Goal: Transaction & Acquisition: Book appointment/travel/reservation

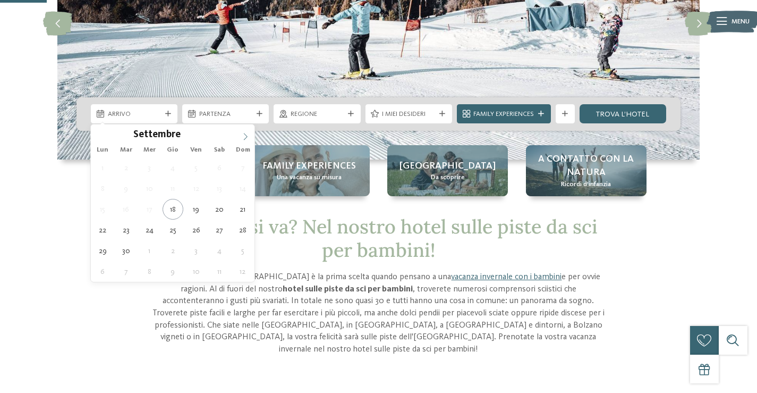
click at [249, 136] on icon at bounding box center [245, 136] width 7 height 7
type input "****"
click at [249, 136] on icon at bounding box center [245, 136] width 7 height 7
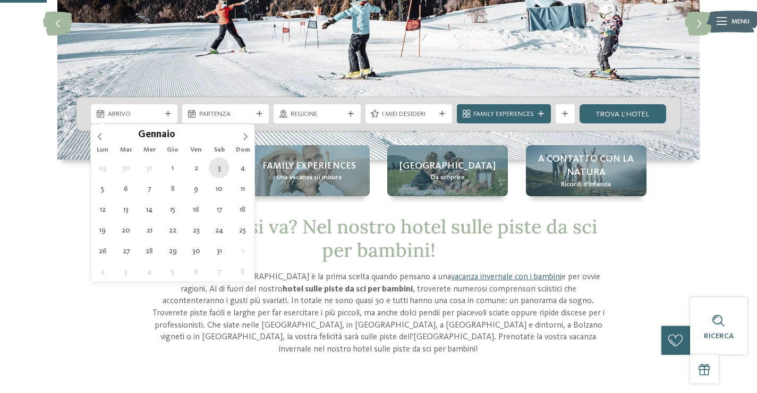
type div "[DATE]"
type input "****"
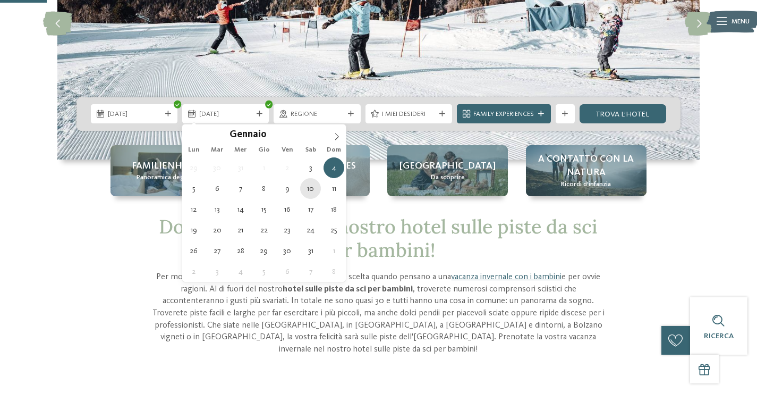
type div "[DATE]"
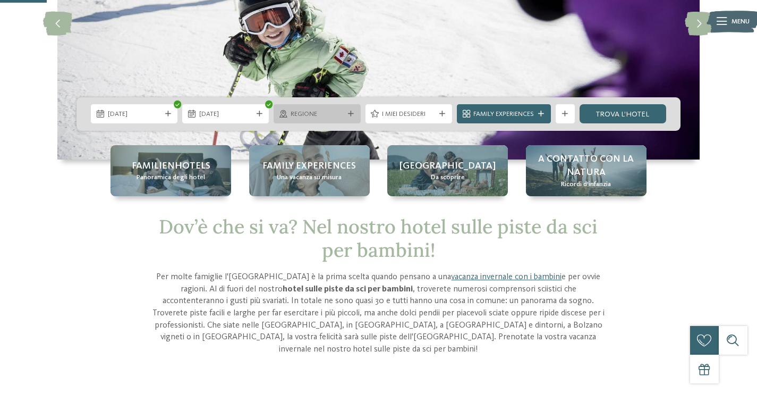
click at [329, 115] on span "Regione" at bounding box center [317, 114] width 53 height 10
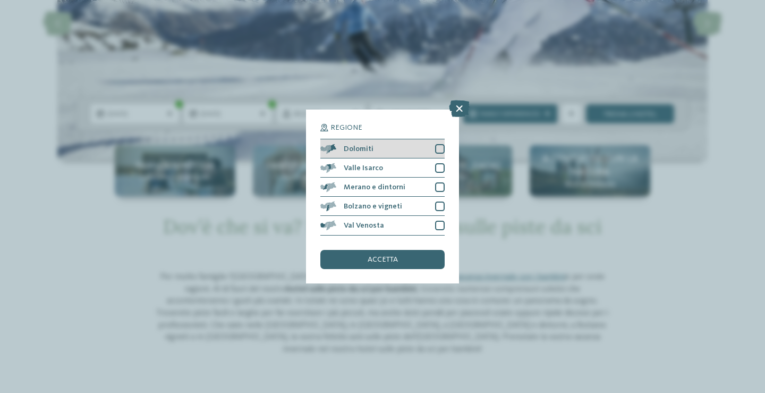
click at [441, 148] on div at bounding box center [440, 149] width 10 height 10
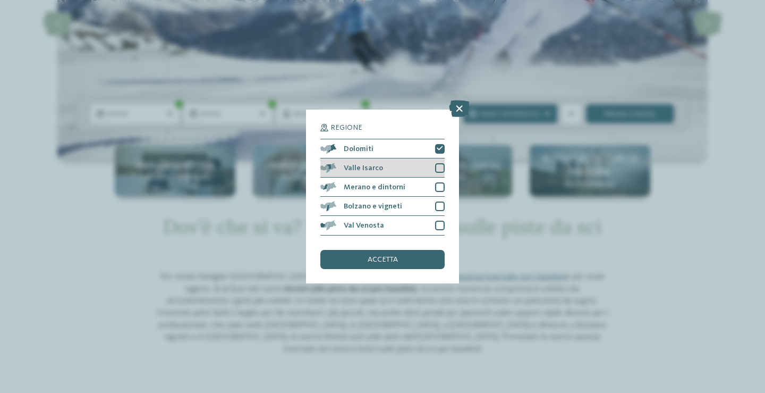
click at [442, 168] on div at bounding box center [440, 168] width 10 height 10
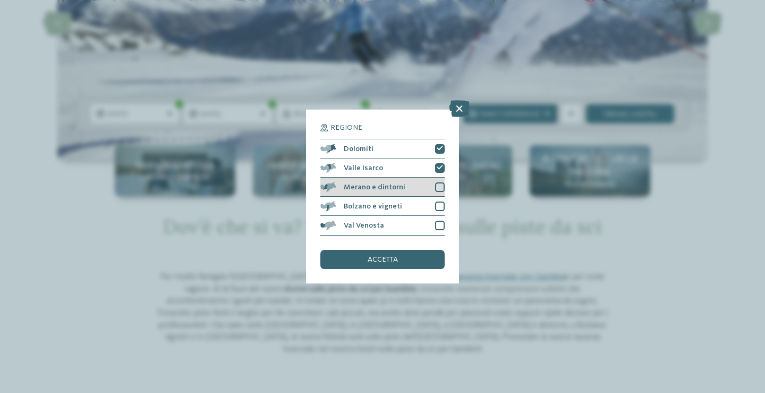
click at [440, 185] on div at bounding box center [440, 187] width 10 height 10
click at [442, 210] on div at bounding box center [440, 206] width 10 height 10
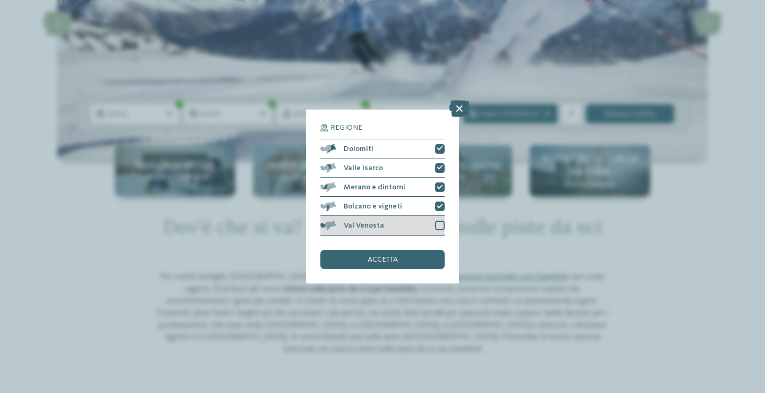
click at [443, 225] on div at bounding box center [440, 225] width 10 height 10
click at [395, 257] on span "accetta" at bounding box center [383, 259] width 30 height 7
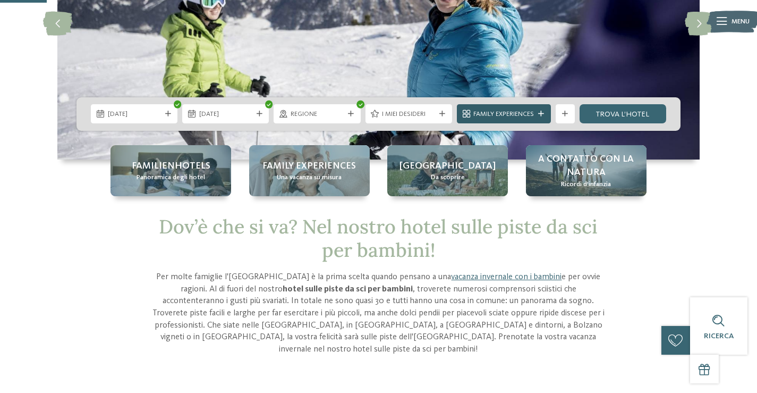
click at [543, 115] on icon at bounding box center [541, 114] width 6 height 6
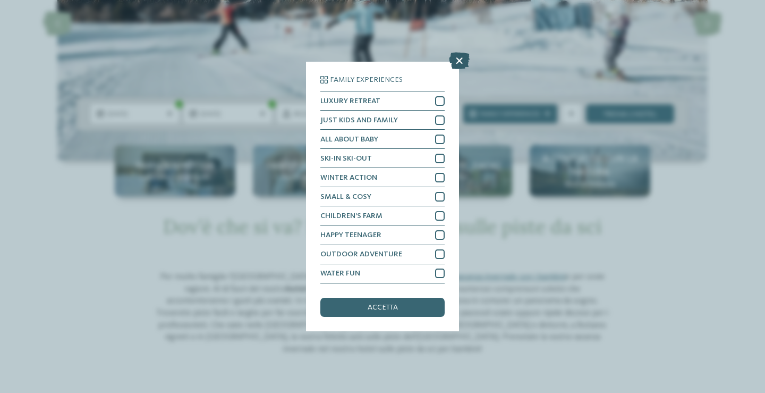
click at [462, 60] on icon at bounding box center [459, 61] width 21 height 17
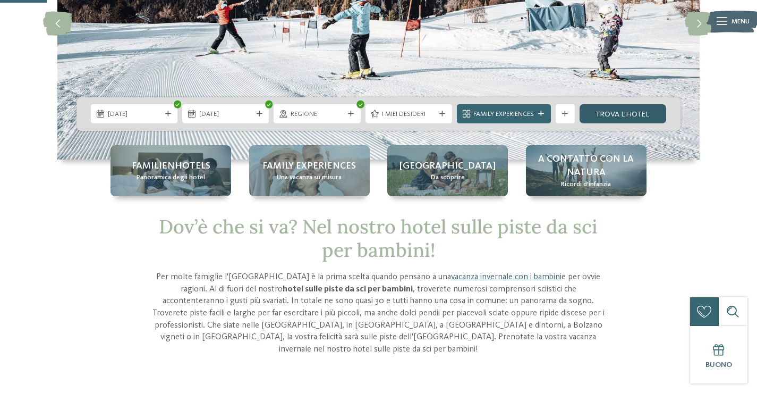
click at [610, 112] on link "trova l’hotel" at bounding box center [623, 113] width 87 height 19
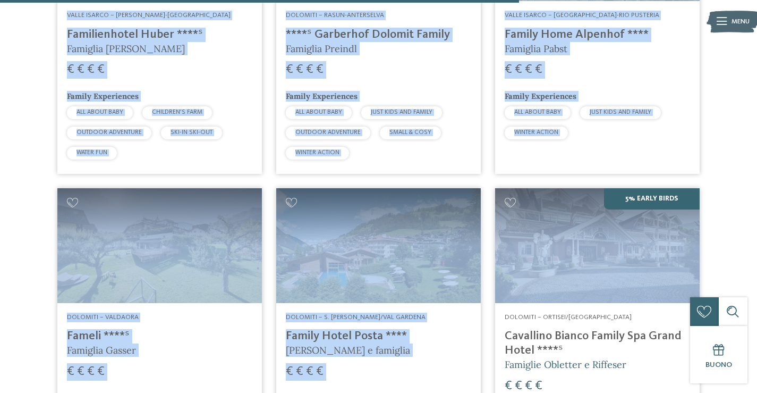
scroll to position [1806, 0]
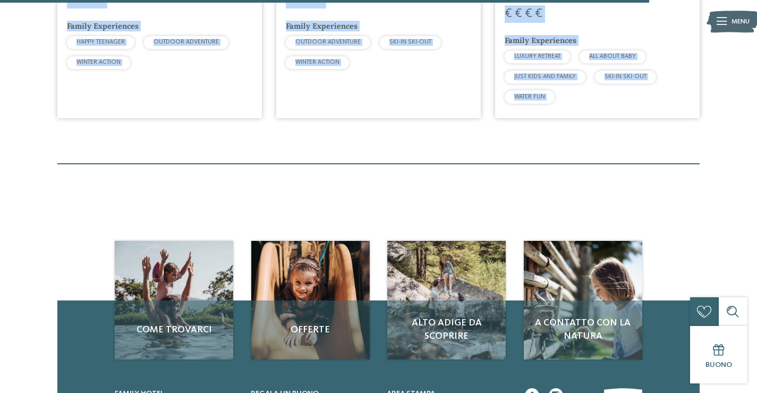
drag, startPoint x: 58, startPoint y: 148, endPoint x: 678, endPoint y: 183, distance: 620.4
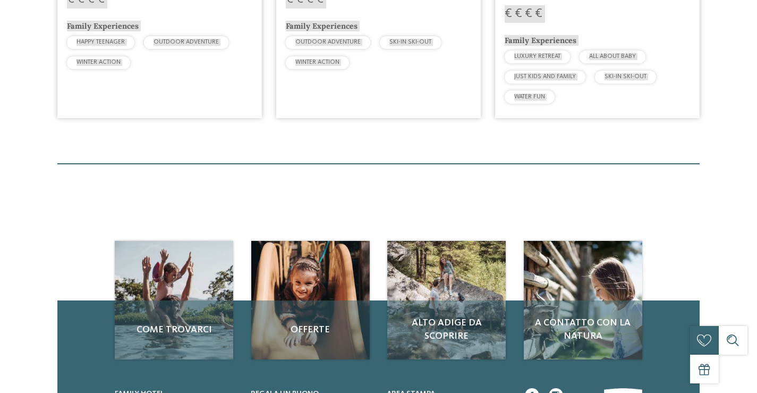
scroll to position [0, 0]
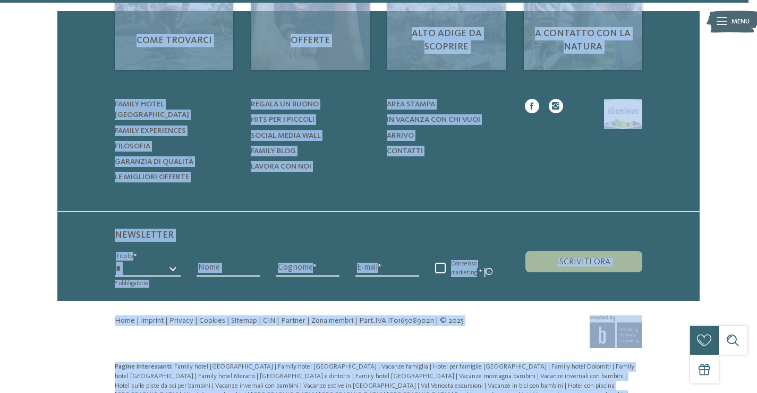
scroll to position [2106, 0]
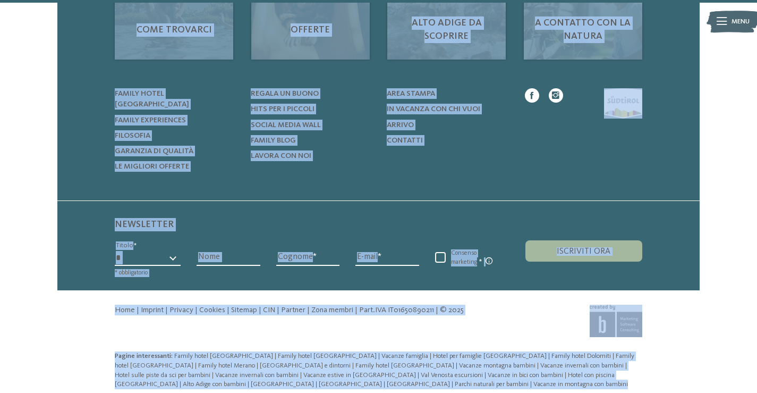
drag, startPoint x: 178, startPoint y: 71, endPoint x: 610, endPoint y: 388, distance: 535.8
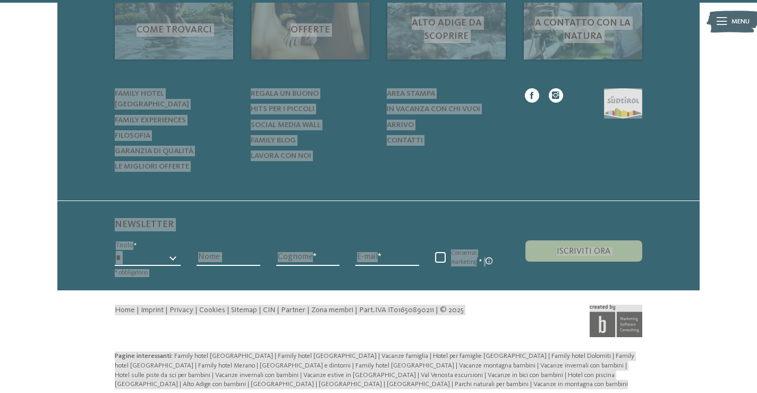
scroll to position [0, 0]
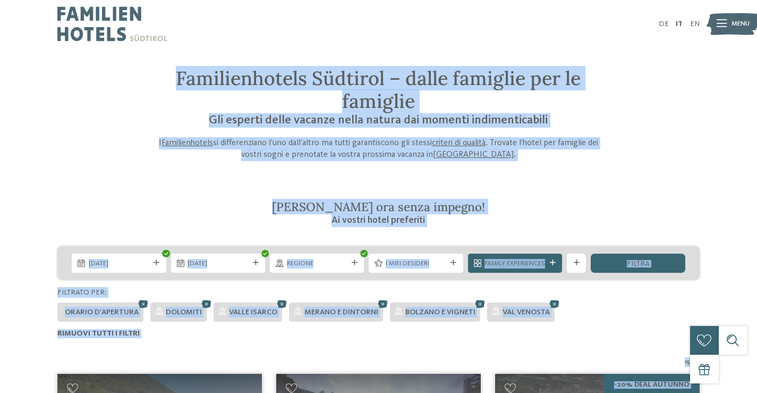
click at [637, 132] on div "Familienhotels Südtirol – dalle famiglie per le famiglie Gli esperti delle vaca…" at bounding box center [378, 114] width 651 height 94
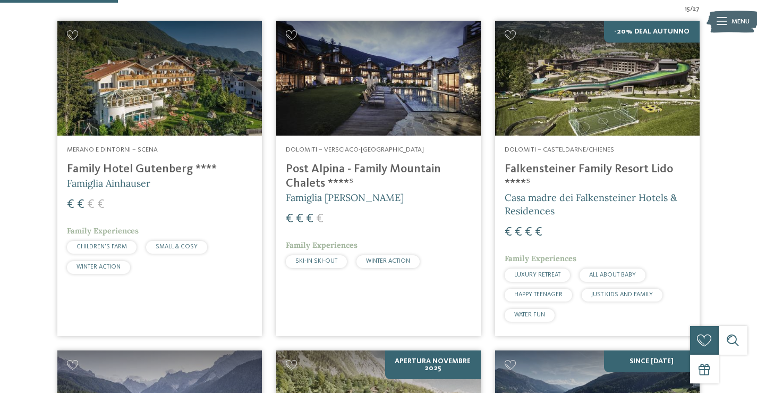
scroll to position [372, 0]
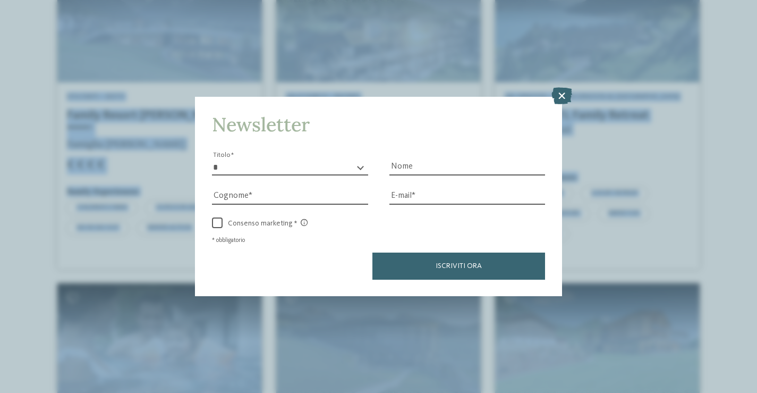
scroll to position [744, 0]
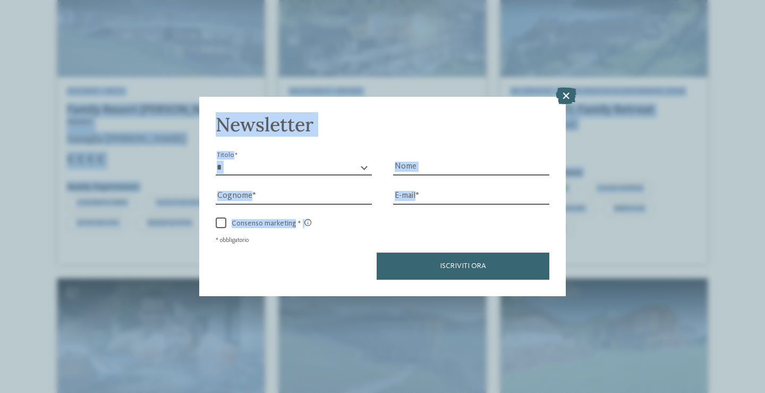
drag, startPoint x: 32, startPoint y: 173, endPoint x: 581, endPoint y: 169, distance: 548.2
click at [569, 91] on icon at bounding box center [566, 95] width 21 height 17
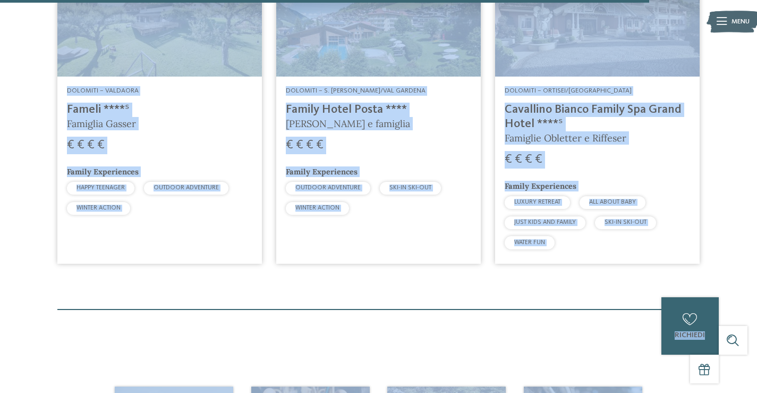
scroll to position [1806, 0]
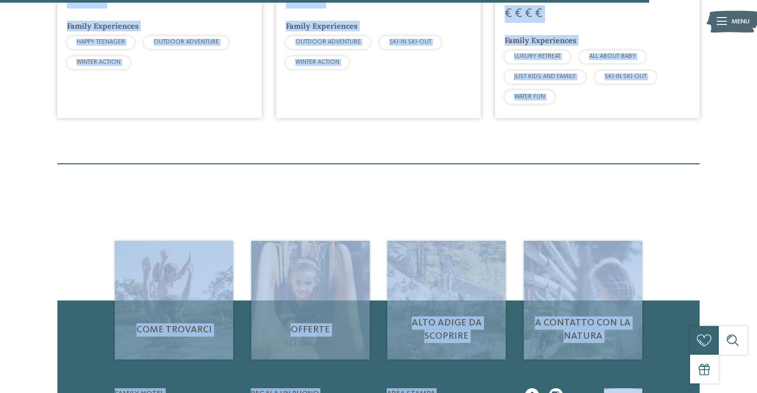
copy div "Loremi d sitametc – Adipi Elitse Doeiu Temporinc **** Utlabore Etdolorem € € € …"
